Goal: Task Accomplishment & Management: Use online tool/utility

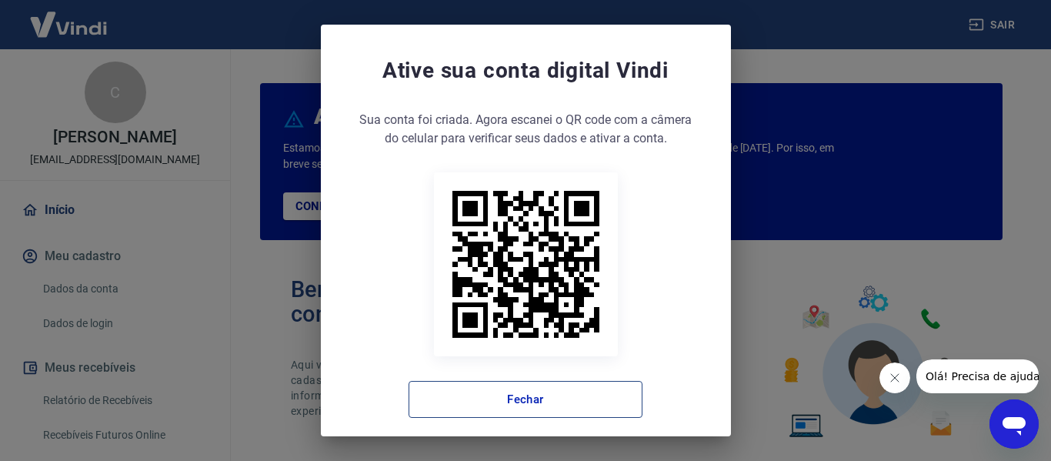
click at [507, 413] on button "Fechar" at bounding box center [526, 399] width 234 height 37
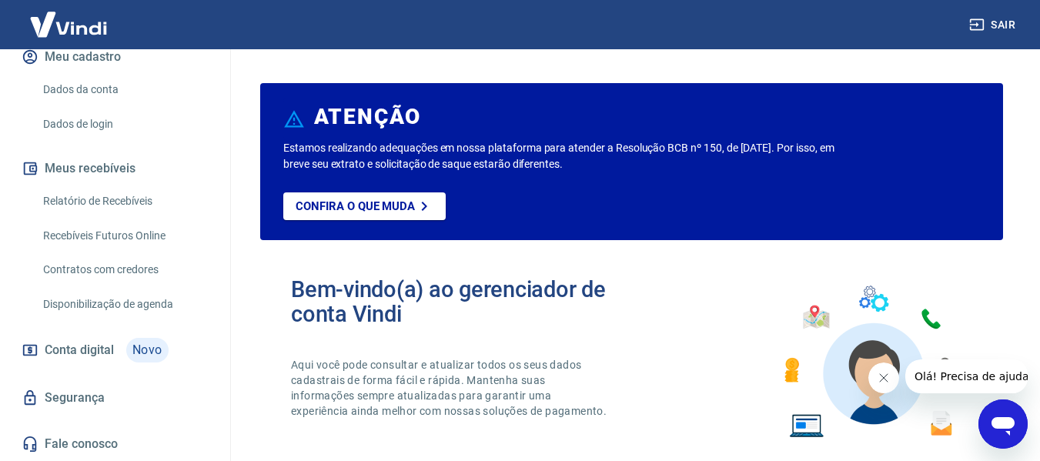
scroll to position [215, 0]
drag, startPoint x: 135, startPoint y: 206, endPoint x: 159, endPoint y: 217, distance: 26.2
click at [135, 206] on link "Relatório de Recebíveis" at bounding box center [124, 201] width 175 height 32
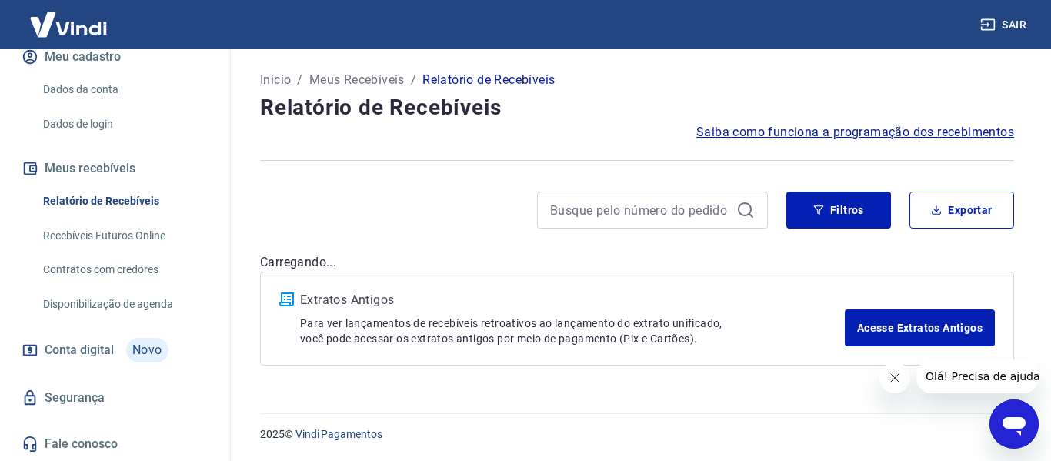
click at [895, 379] on icon "Fechar mensagem da empresa" at bounding box center [894, 378] width 8 height 8
